Goal: Transaction & Acquisition: Subscribe to service/newsletter

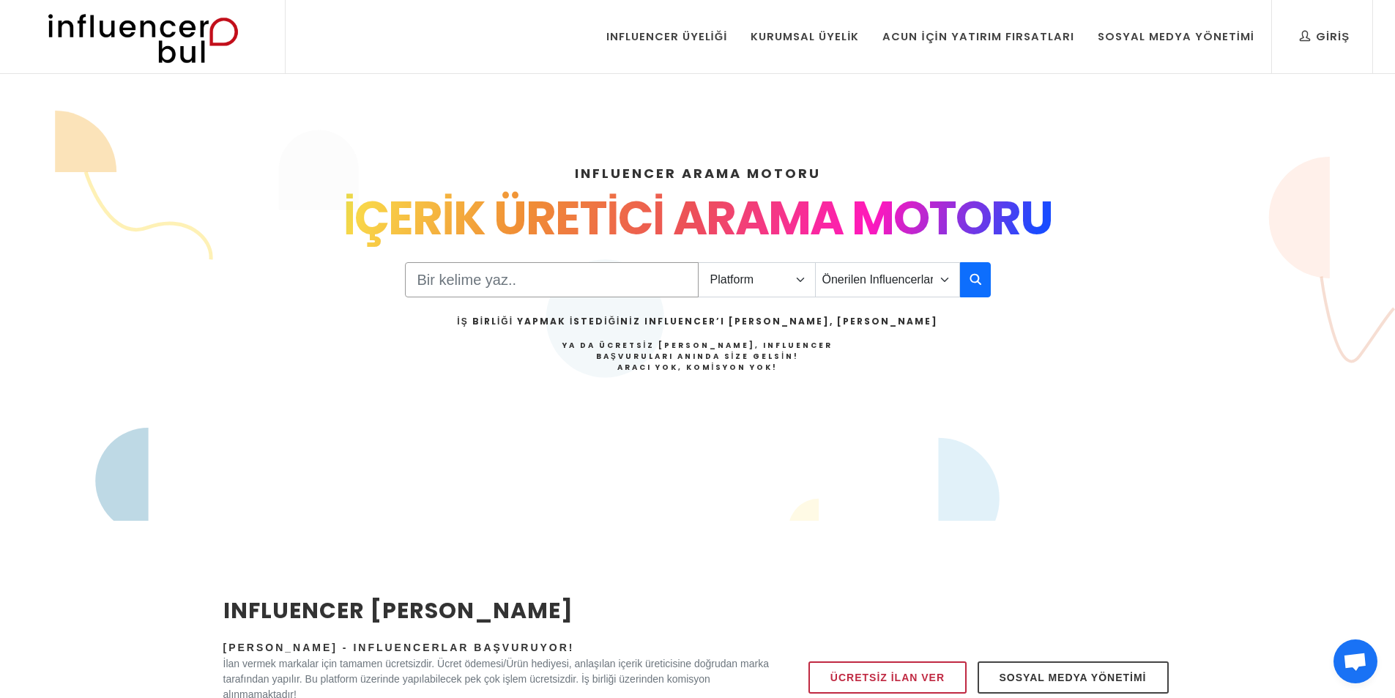
click at [615, 270] on input "Search" at bounding box center [552, 279] width 294 height 35
click at [782, 286] on select "Platform Instagram Facebook Youtube Tiktok Twitter Twitch" at bounding box center [757, 279] width 118 height 35
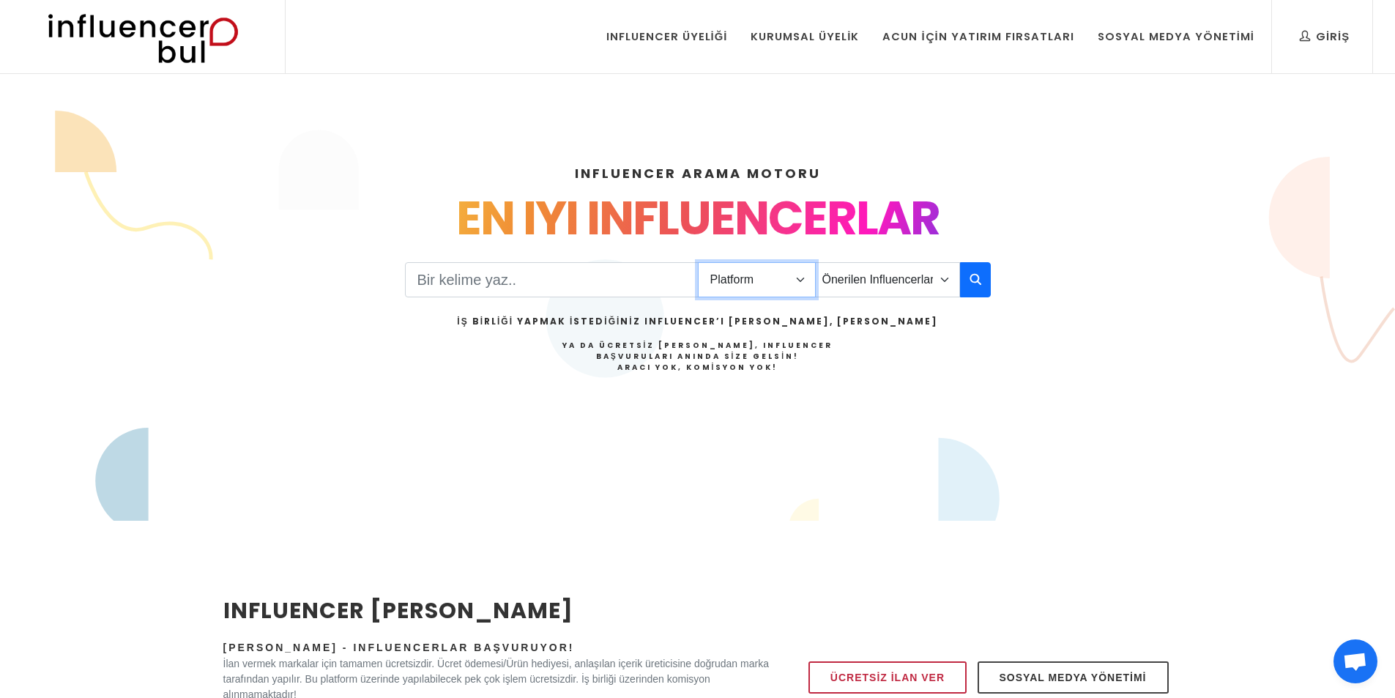
select select "1"
click at [698, 262] on select "Platform Instagram Facebook Youtube Tiktok Twitter Twitch" at bounding box center [757, 279] width 118 height 35
click at [869, 277] on select "Önerilen Influencerlar Aile & Çocuk & Ebeveyn Alışveriş & Giyim & Aksesuar Arab…" at bounding box center [887, 279] width 145 height 35
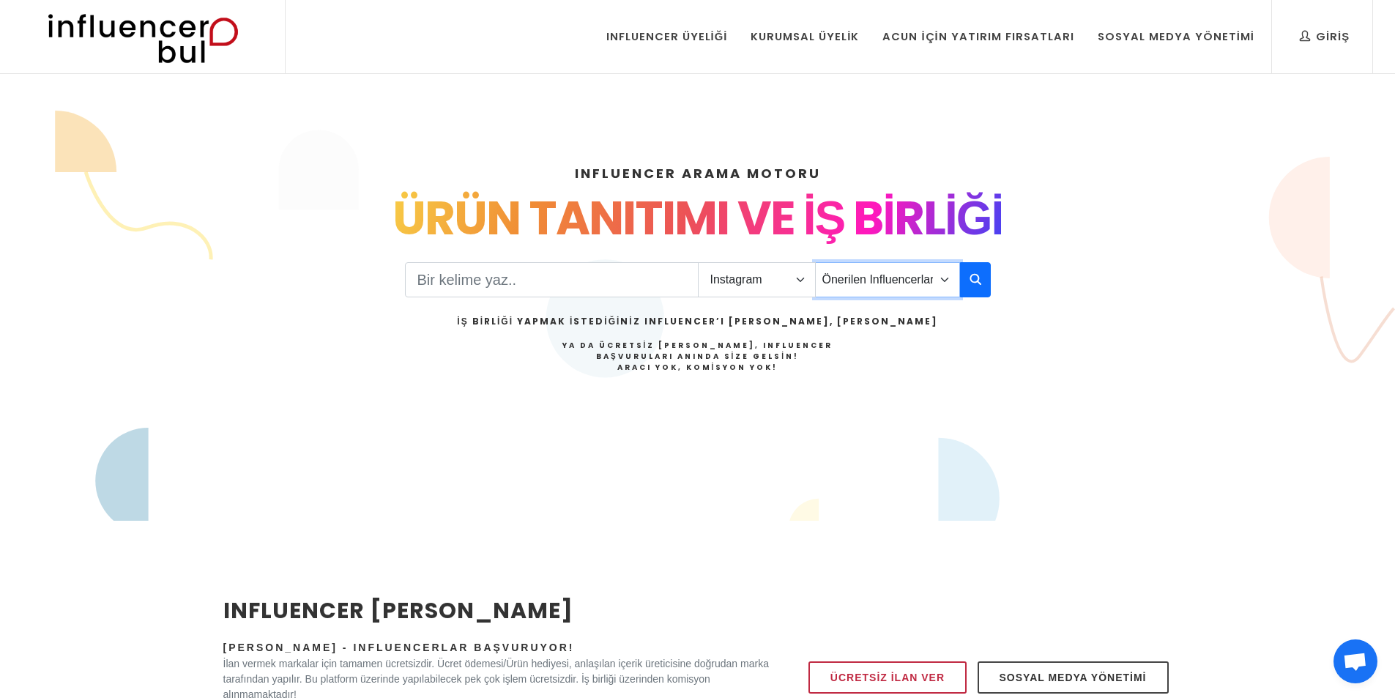
click at [815, 262] on select "Önerilen Influencerlar Aile & Çocuk & Ebeveyn Alışveriş & Giyim & Aksesuar Arab…" at bounding box center [887, 279] width 145 height 35
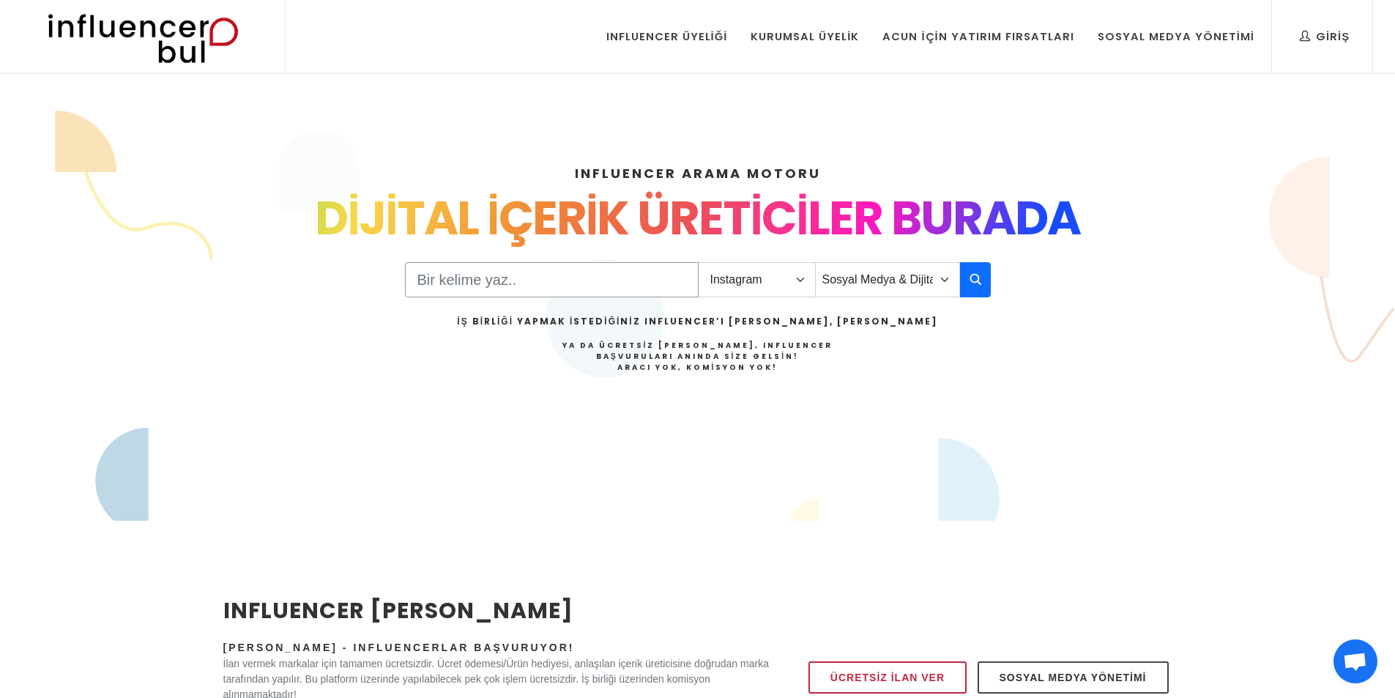
click at [497, 275] on input "Search" at bounding box center [552, 279] width 294 height 35
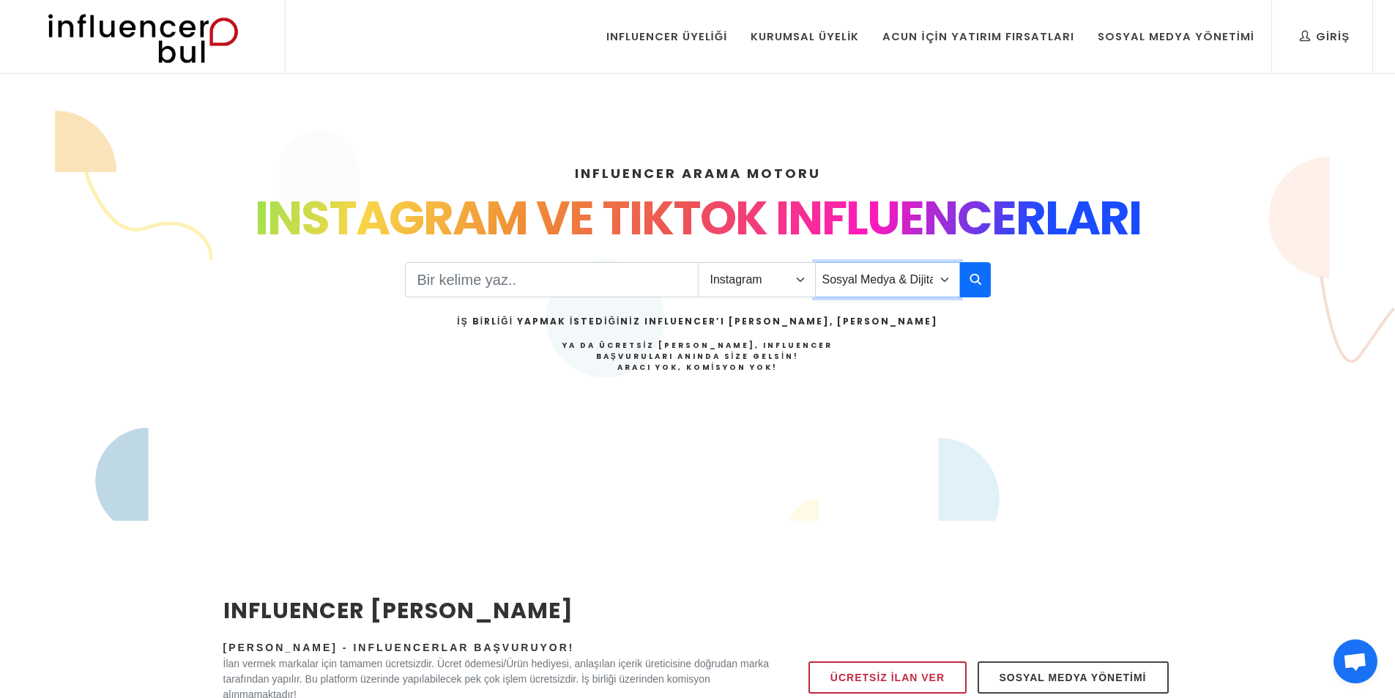
click at [861, 270] on select "Önerilen Influencerlar Aile & Çocuk & Ebeveyn Alışveriş & Giyim & Aksesuar Arab…" at bounding box center [887, 279] width 145 height 35
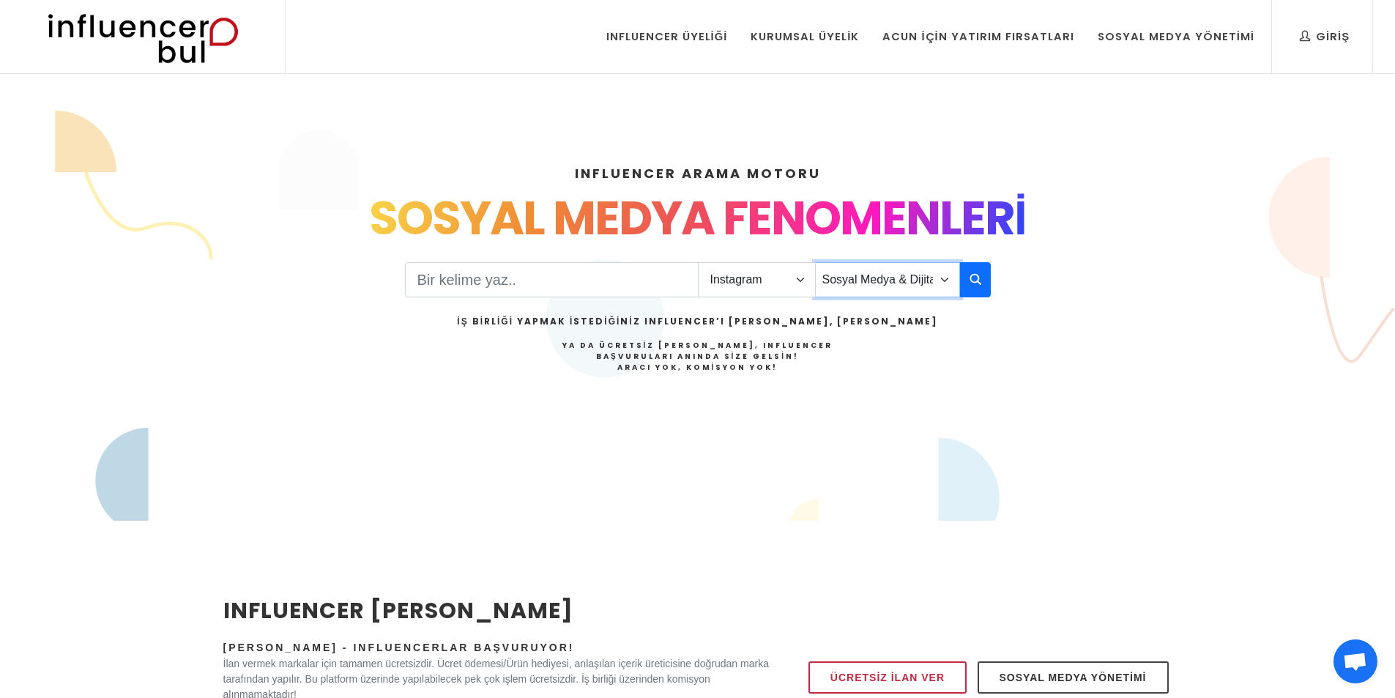
select select "27"
click at [815, 262] on select "Önerilen Influencerlar Aile & Çocuk & Ebeveyn Alışveriş & Giyim & Aksesuar Arab…" at bounding box center [887, 279] width 145 height 35
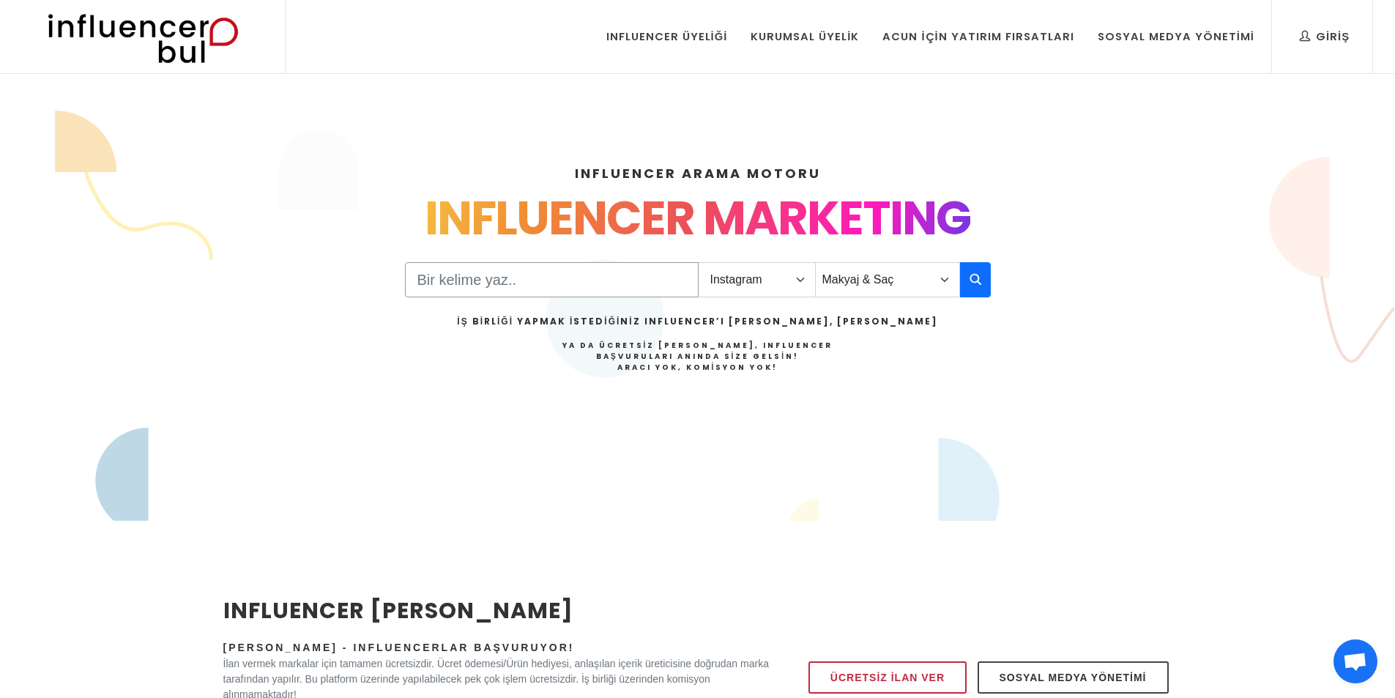
click at [527, 276] on input "Search" at bounding box center [552, 279] width 294 height 35
type input "c"
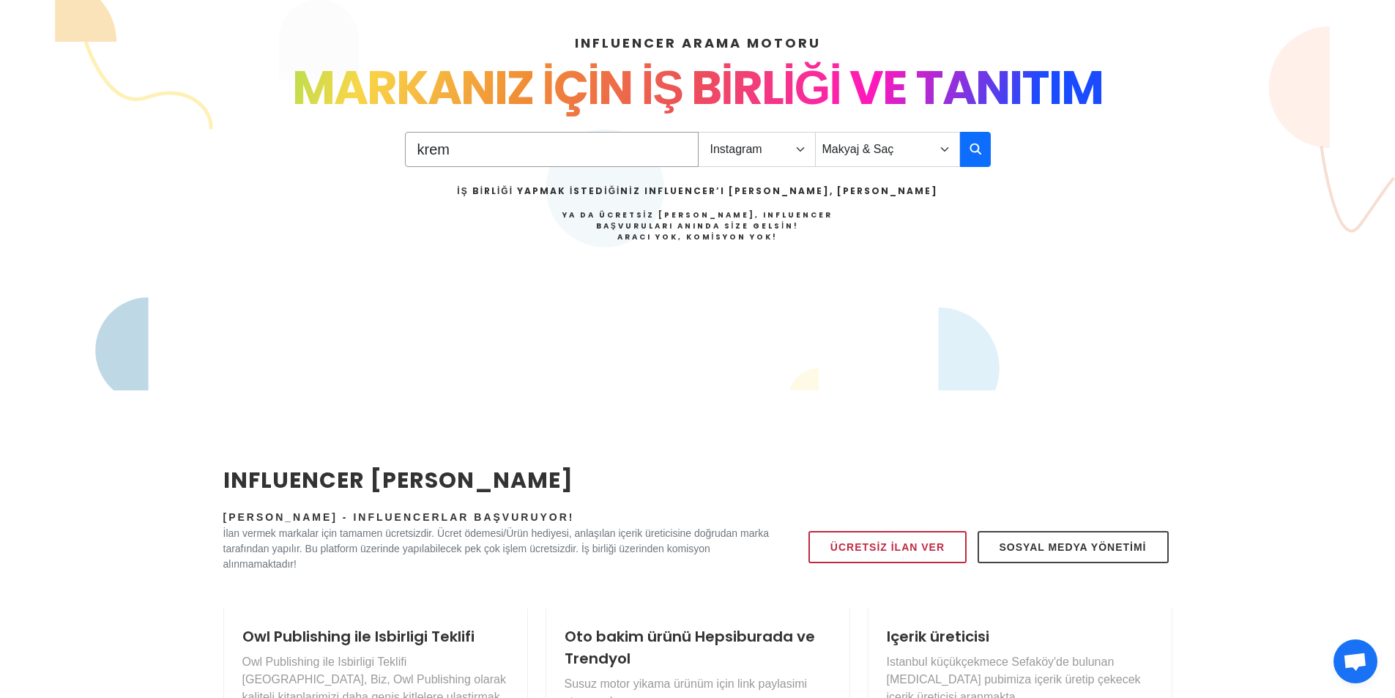
scroll to position [293, 0]
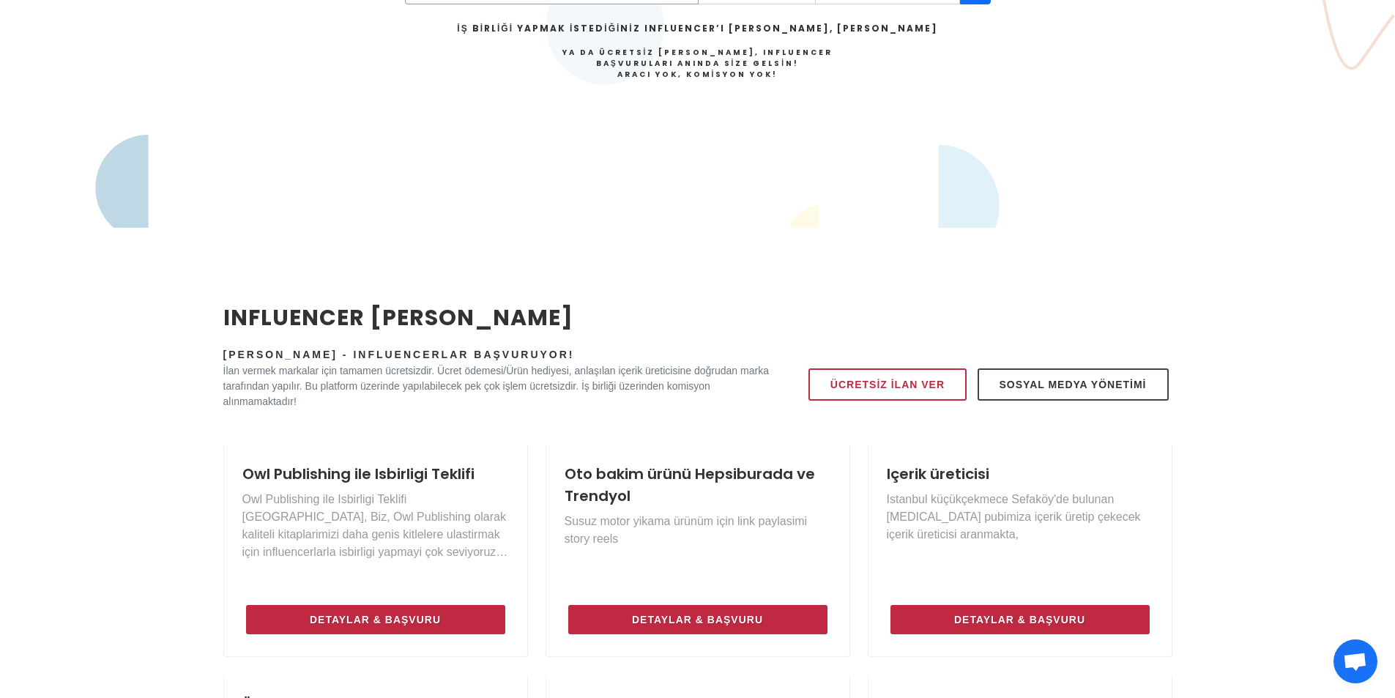
type input "krem"
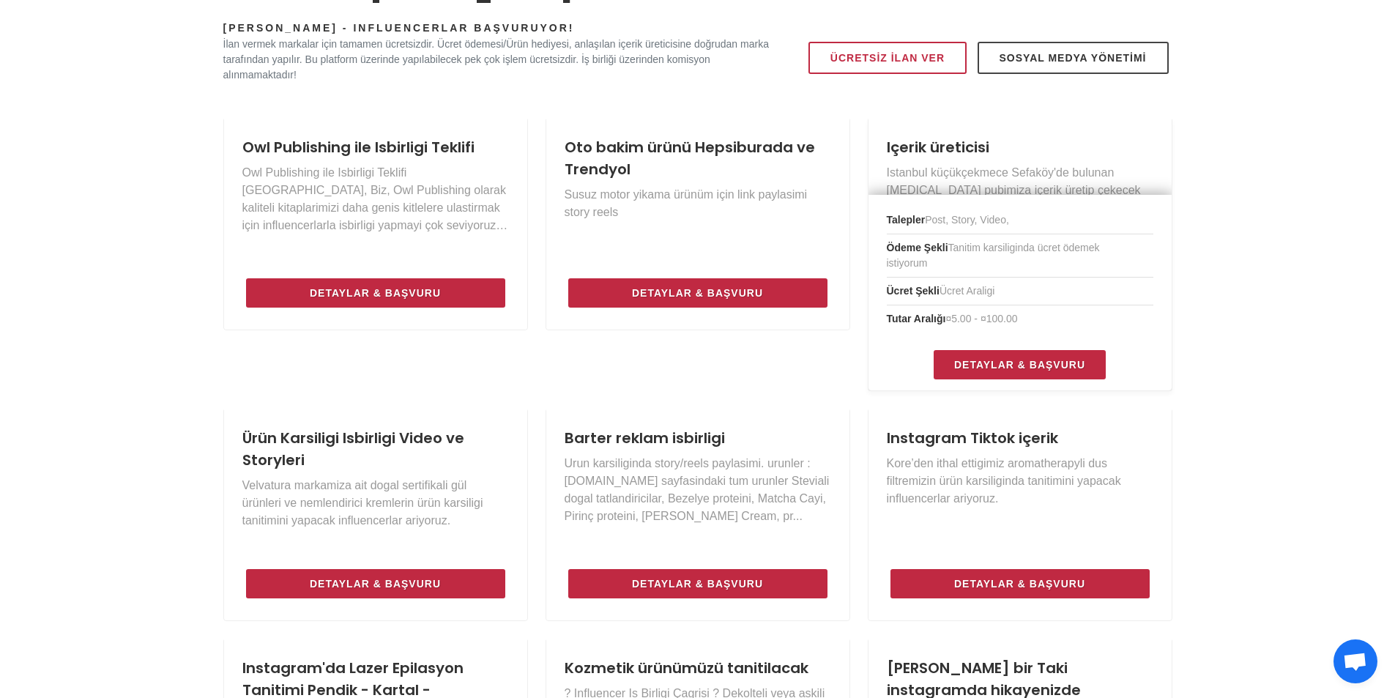
scroll to position [879, 0]
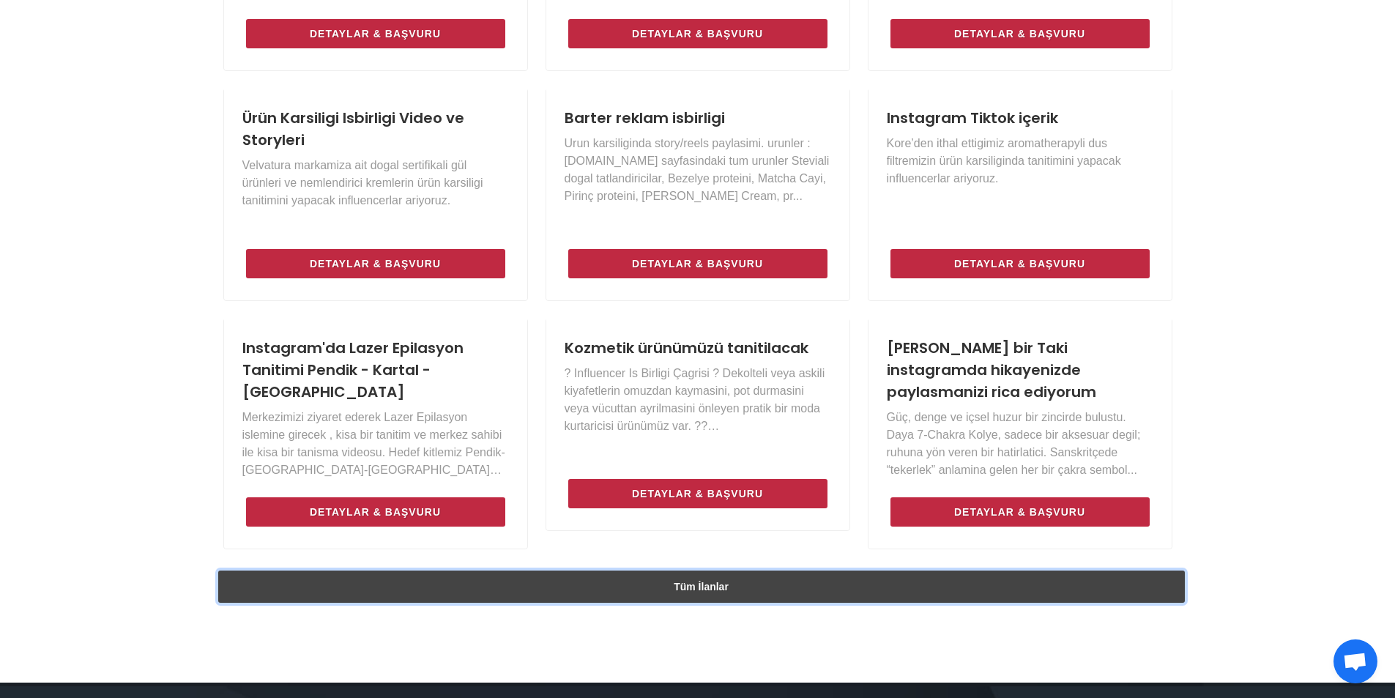
click at [690, 587] on link "Tüm İlanlar" at bounding box center [701, 587] width 967 height 32
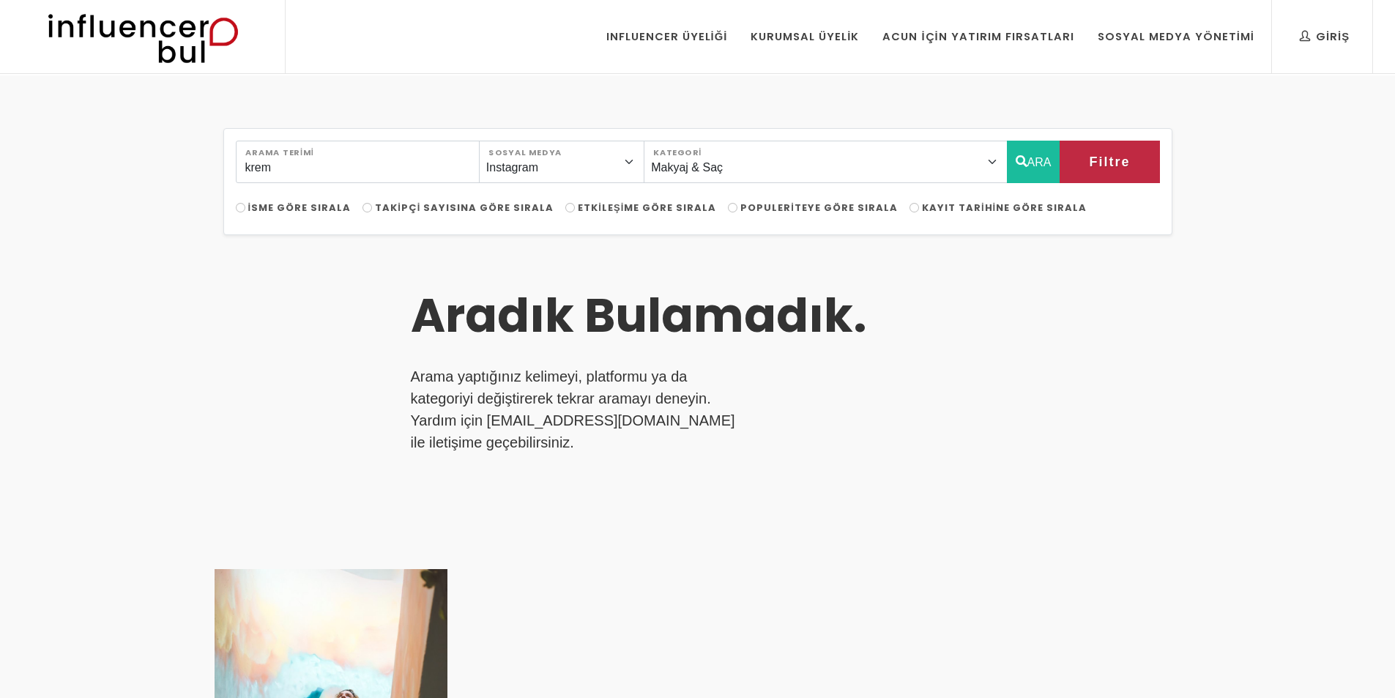
select select "27"
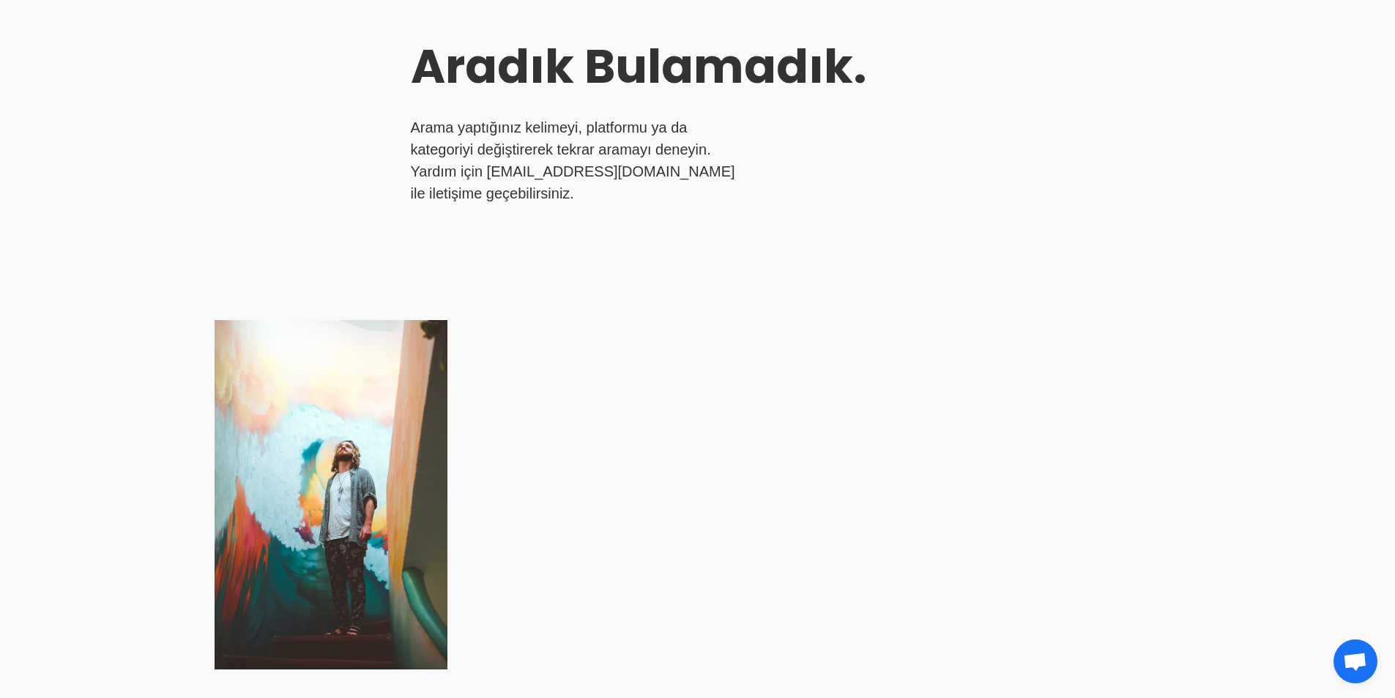
scroll to position [220, 0]
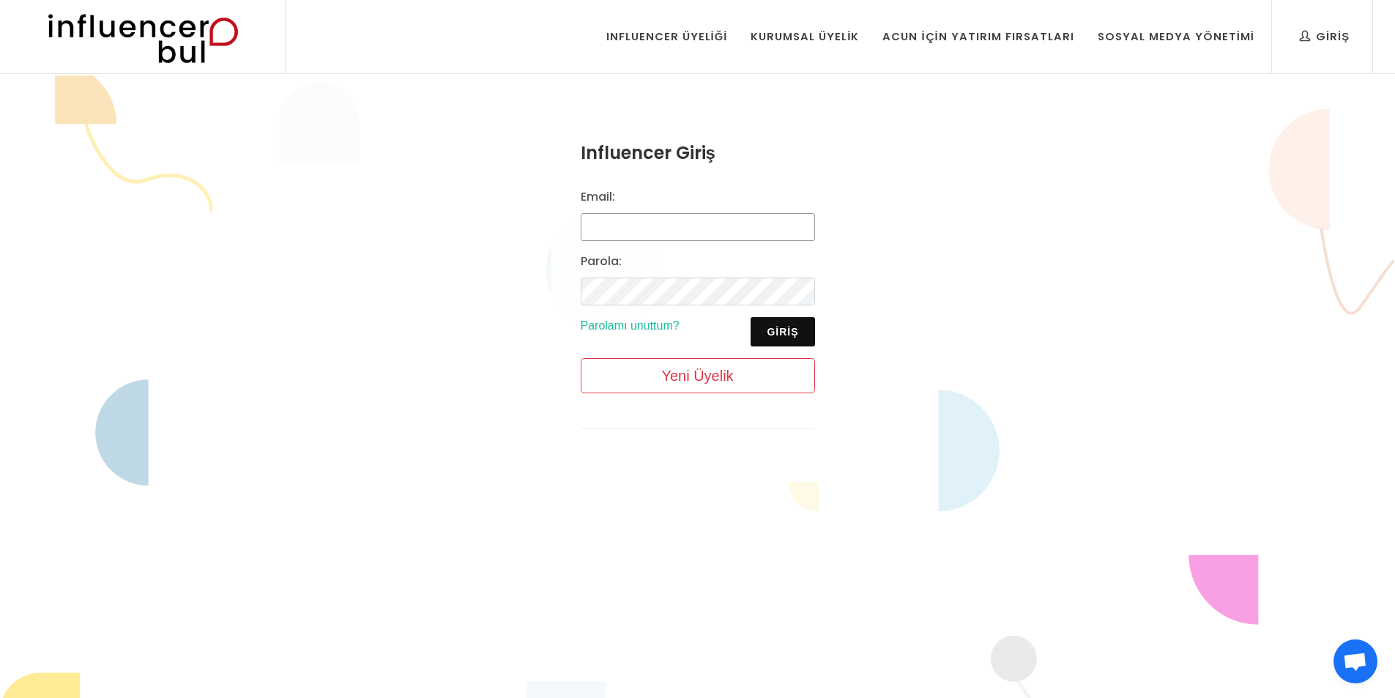
click at [733, 221] on input "Email:" at bounding box center [698, 227] width 234 height 28
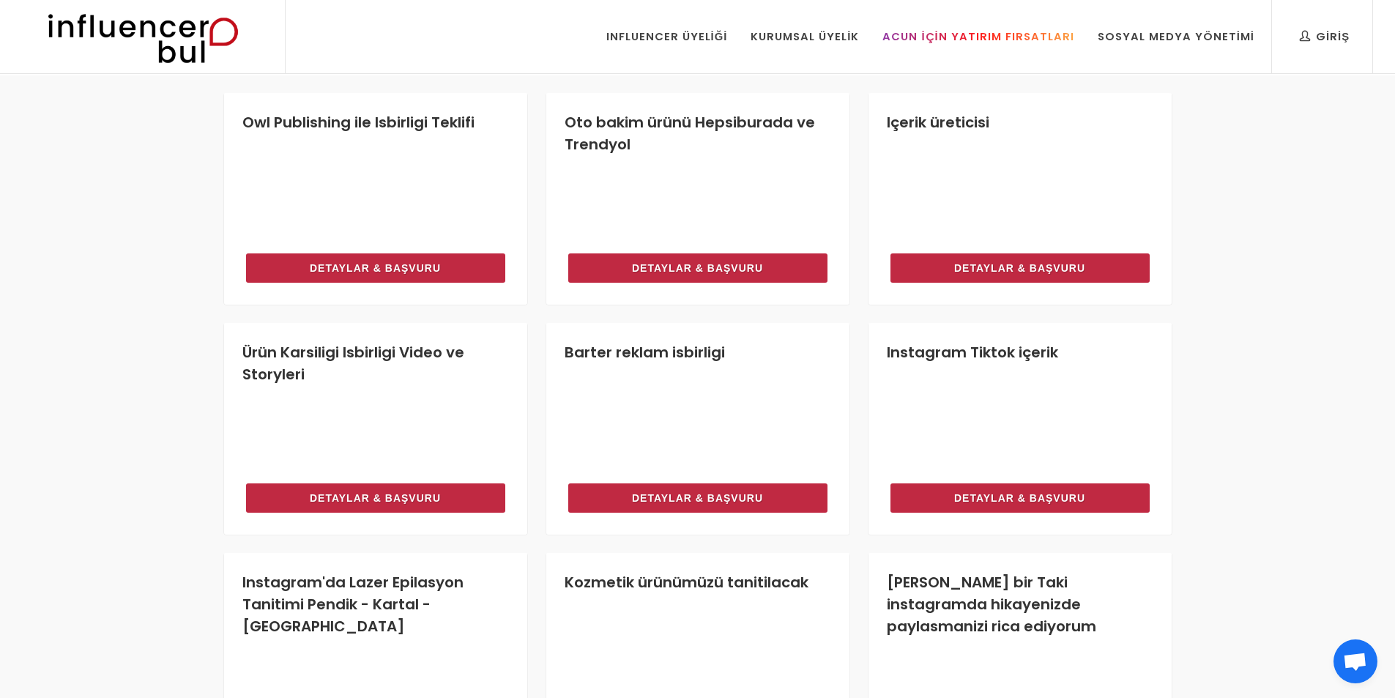
click at [1003, 37] on div "Acun İçin Yatırım Fırsatları" at bounding box center [978, 37] width 191 height 16
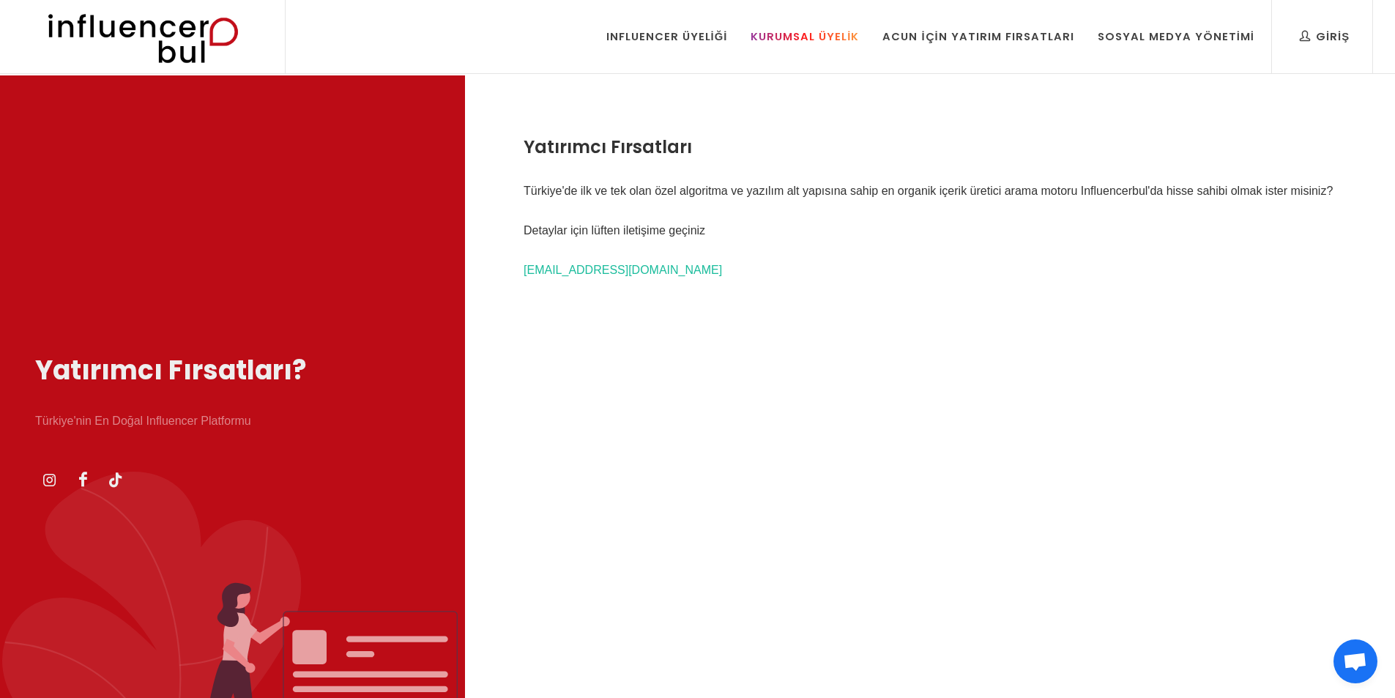
click at [841, 37] on div "Kurumsal Üyelik" at bounding box center [805, 37] width 108 height 16
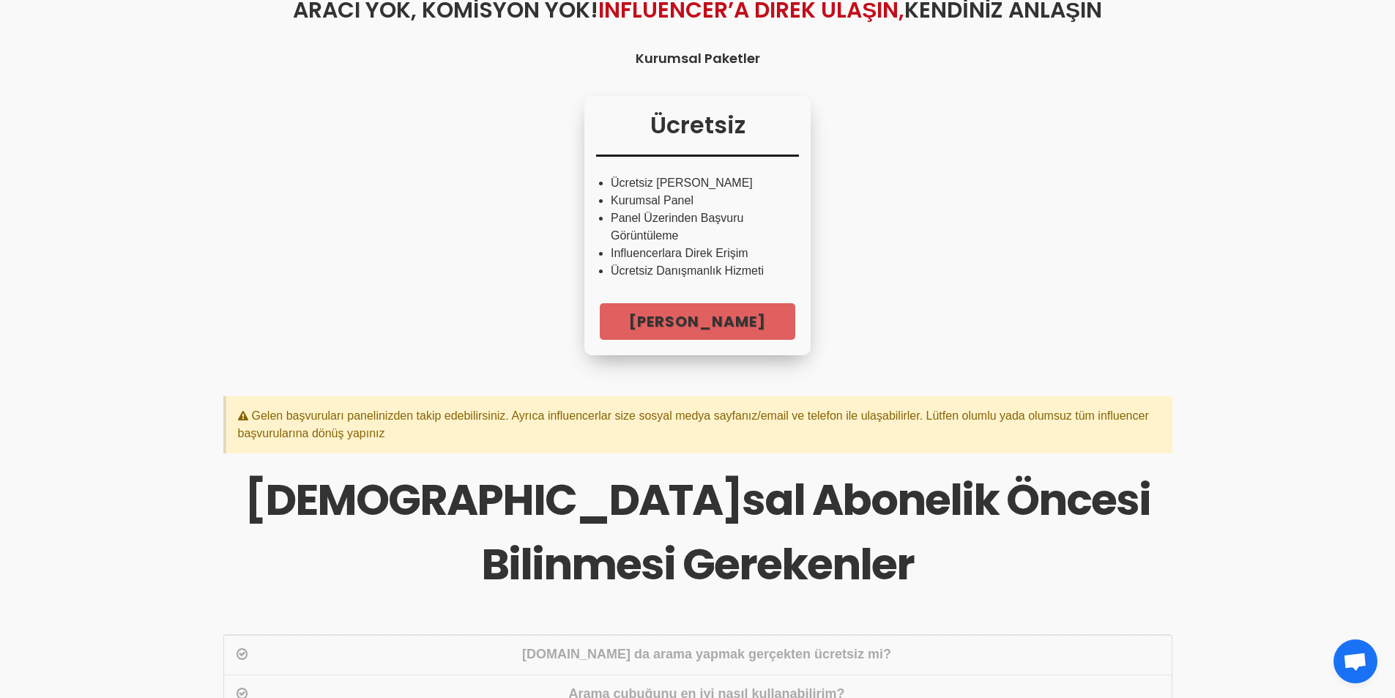
scroll to position [220, 0]
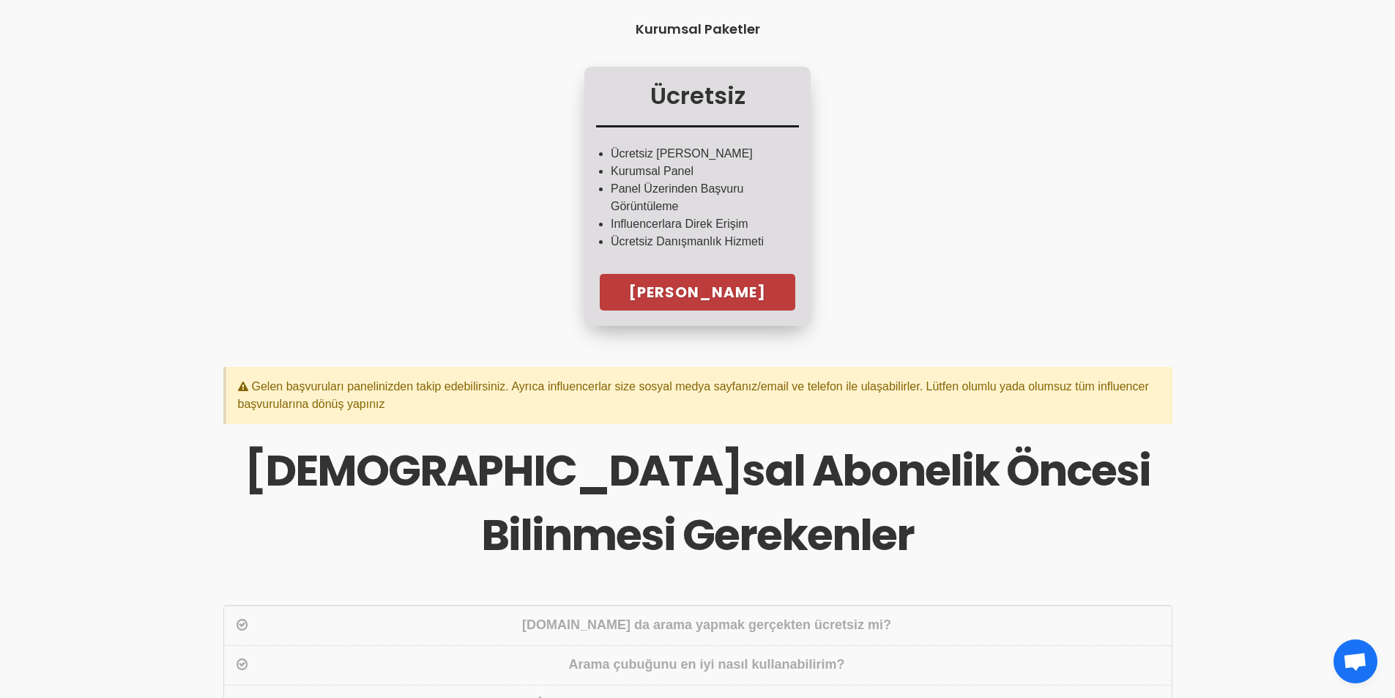
click at [768, 302] on link "[PERSON_NAME]" at bounding box center [698, 292] width 196 height 37
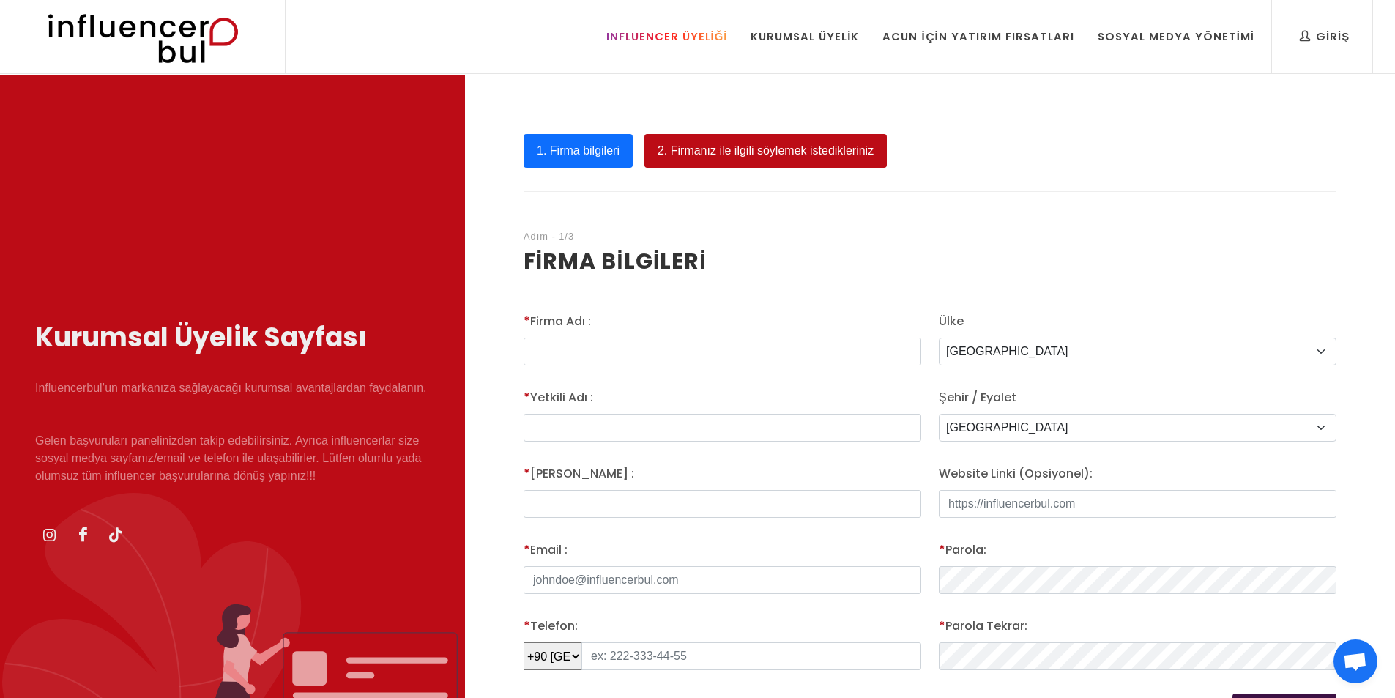
click at [675, 34] on div "Influencer Üyeliği" at bounding box center [667, 37] width 122 height 16
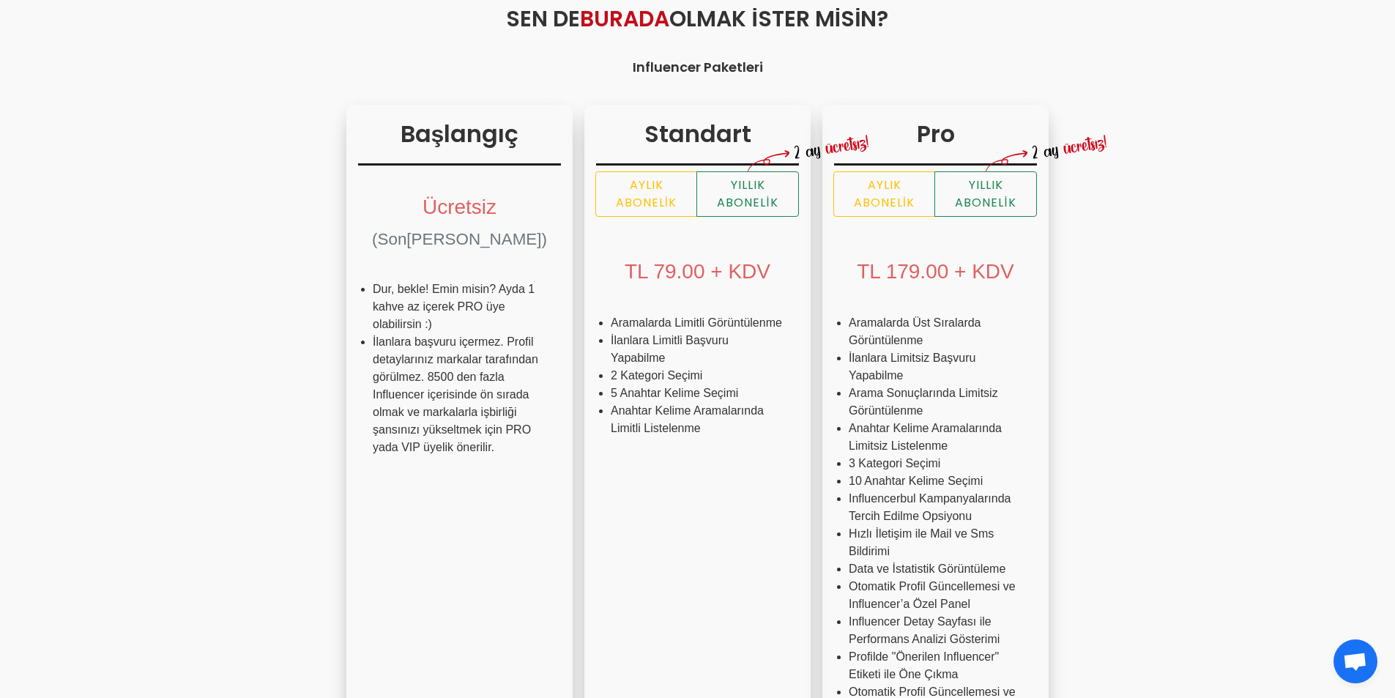
scroll to position [146, 0]
